Goal: Information Seeking & Learning: Learn about a topic

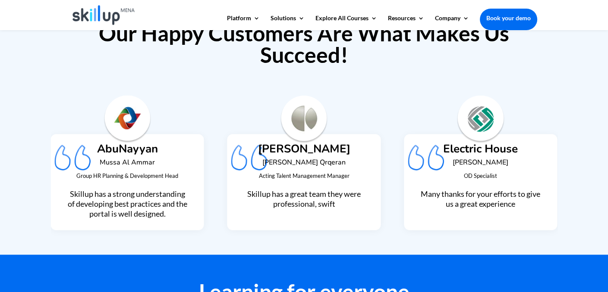
scroll to position [2070, 0]
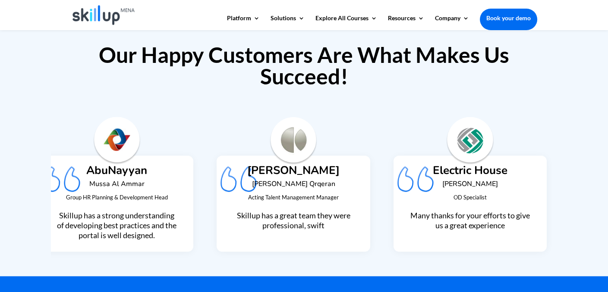
click at [310, 181] on h6 "[PERSON_NAME] Qrqeran" at bounding box center [292, 186] width 121 height 11
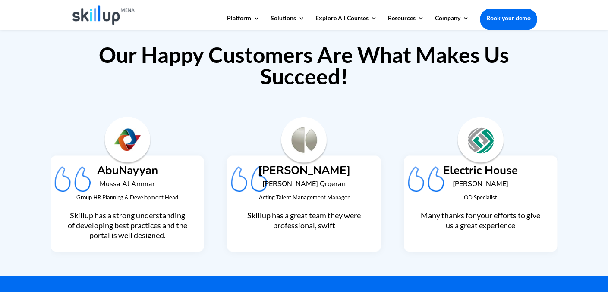
click at [304, 181] on h6 "[PERSON_NAME] Qrqeran" at bounding box center [303, 186] width 121 height 11
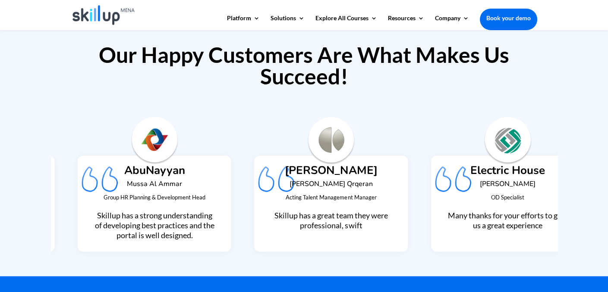
click at [319, 182] on h6 "[PERSON_NAME] Qrqeran" at bounding box center [330, 186] width 121 height 11
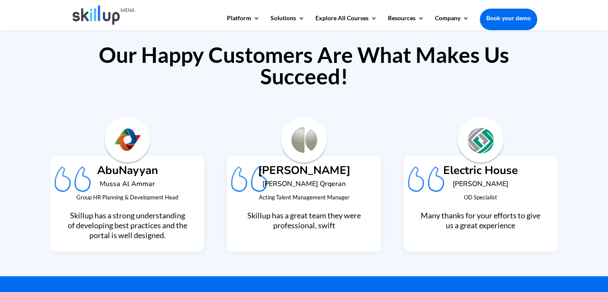
click at [319, 182] on h6 "[PERSON_NAME] Qrqeran" at bounding box center [303, 186] width 121 height 11
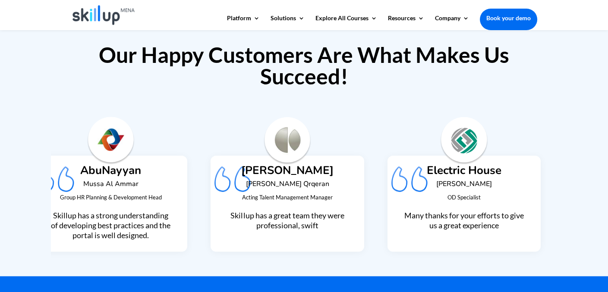
click at [295, 182] on h6 "[PERSON_NAME] Qrqeran" at bounding box center [286, 186] width 121 height 11
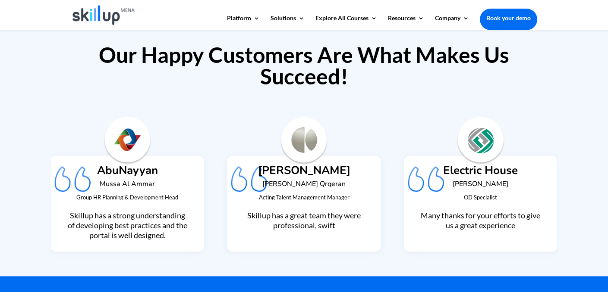
click at [297, 195] on span "Acting Talent Management Manager" at bounding box center [303, 197] width 91 height 7
click at [311, 181] on h6 "[PERSON_NAME] Qrqeran" at bounding box center [303, 186] width 121 height 11
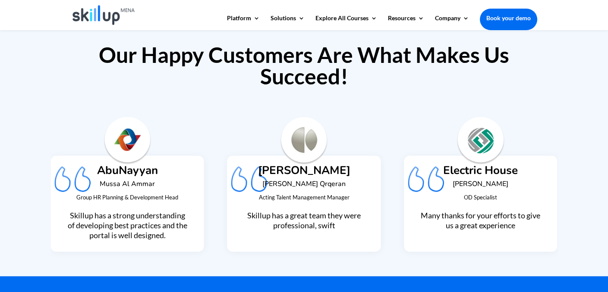
click at [311, 181] on h6 "[PERSON_NAME] Qrqeran" at bounding box center [303, 186] width 121 height 11
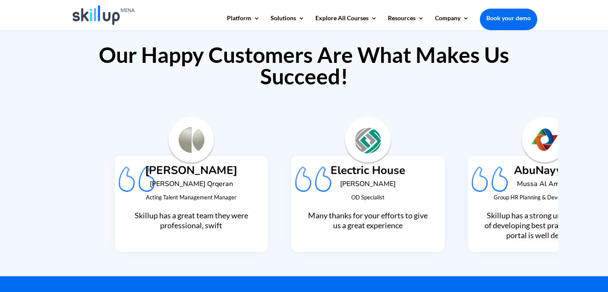
click at [523, 202] on div "AbuNayyan [PERSON_NAME] Group HR Planning & Development Head Skillup has a stro…" at bounding box center [543, 203] width 121 height 76
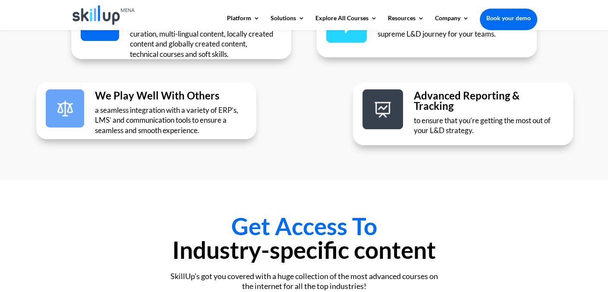
scroll to position [1552, 0]
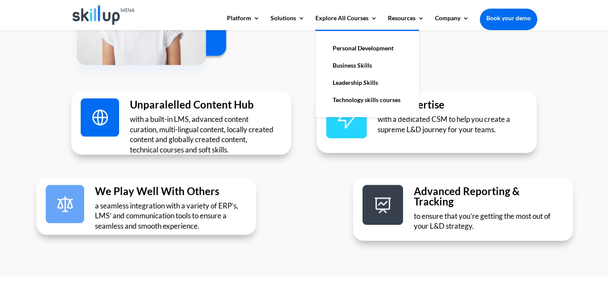
click at [359, 48] on link "Personal Development" at bounding box center [367, 48] width 86 height 17
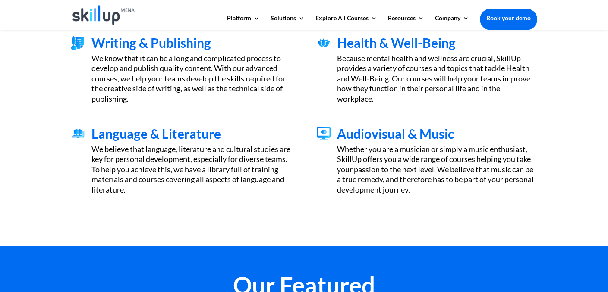
scroll to position [345, 0]
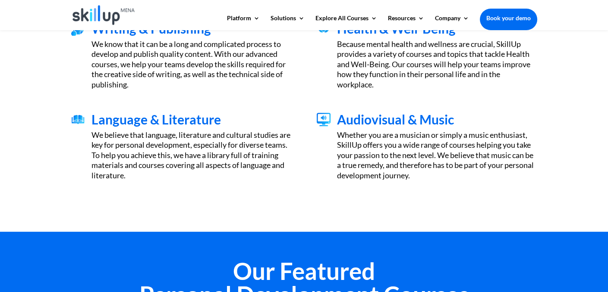
drag, startPoint x: 386, startPoint y: 115, endPoint x: 234, endPoint y: 115, distance: 152.6
click at [235, 115] on div "Language & Literature We believe that language, literature and cultural studies…" at bounding box center [304, 146] width 466 height 91
click at [234, 115] on h3 "Language & Literature" at bounding box center [191, 121] width 200 height 17
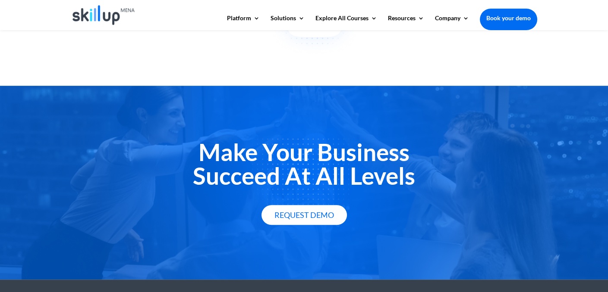
scroll to position [1219, 0]
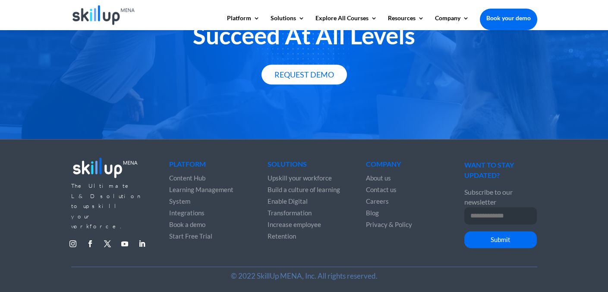
click at [72, 237] on link "Follow" at bounding box center [73, 244] width 14 height 14
